Goal: Information Seeking & Learning: Understand process/instructions

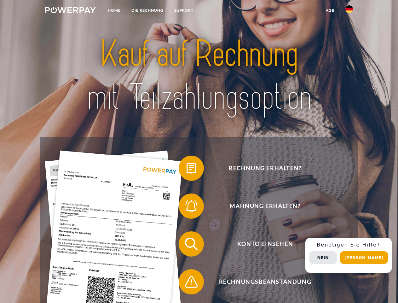
click at [70, 11] on img at bounding box center [70, 10] width 51 height 6
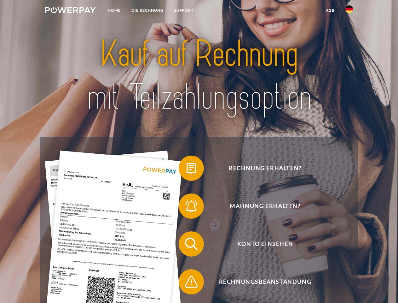
click at [349, 11] on img at bounding box center [349, 9] width 8 height 8
click at [330, 10] on link "agb" at bounding box center [331, 10] width 20 height 11
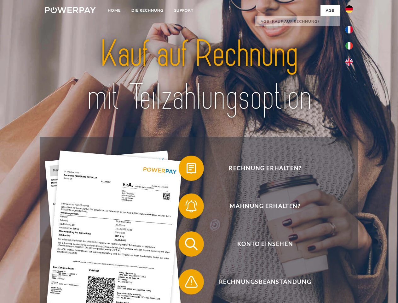
click at [187, 169] on span at bounding box center [182, 168] width 32 height 32
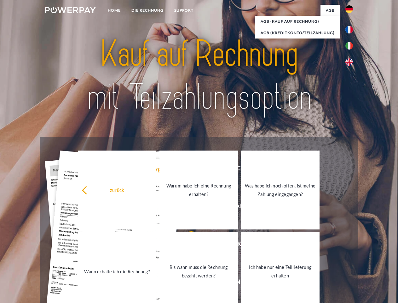
click at [187, 207] on div "zurück Warum habe ich eine Rechnung erhalten? Was habe ich noch offen, ist mein…" at bounding box center [199, 230] width 255 height 163
click at [187, 245] on link "Bis wann muss die Rechnung bezahlt werden?" at bounding box center [198, 271] width 78 height 79
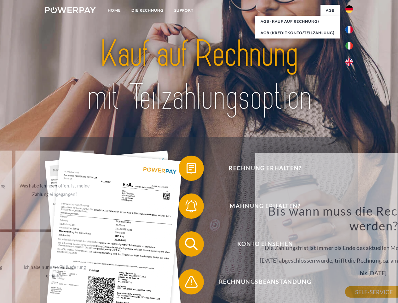
click at [255, 283] on div "zurück Warum habe ich eine Rechnung erhalten? POWERPAY ist der Rechnungsherstel…" at bounding box center [373, 239] width 237 height 173
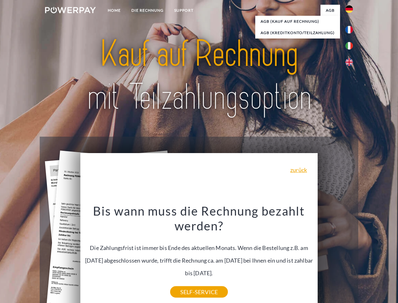
click at [351, 255] on div "Rechnung erhalten? Mahnung erhalten? Konto einsehen" at bounding box center [199, 262] width 318 height 252
click at [335, 256] on span "Konto einsehen" at bounding box center [265, 243] width 154 height 25
click at [366, 257] on header "Home DIE RECHNUNG SUPPORT" at bounding box center [199, 217] width 398 height 435
